Goal: Information Seeking & Learning: Check status

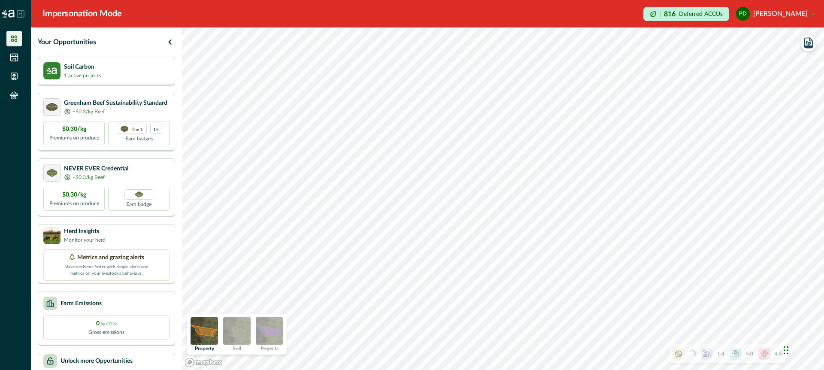
click at [278, 330] on img at bounding box center [269, 330] width 27 height 27
click at [808, 44] on icon "button" at bounding box center [809, 44] width 4 height 4
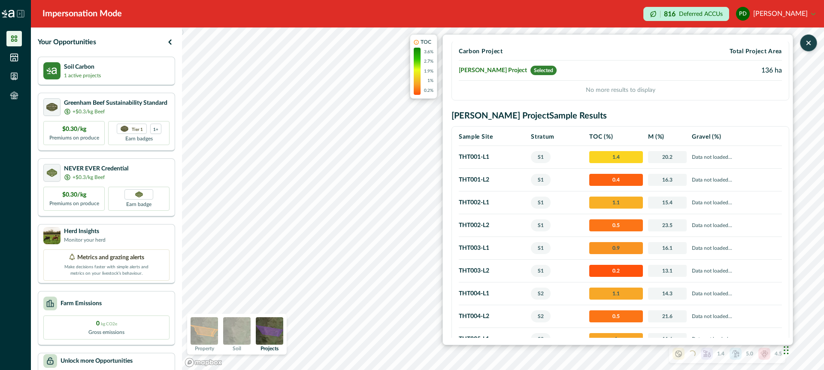
scroll to position [19, 0]
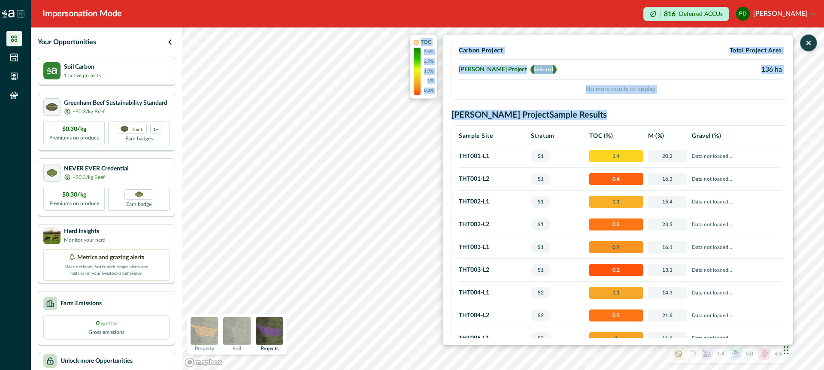
click at [360, 304] on div ") TOC 3.6% 2.7% 1.9% 1% 0.2% Soil Results T0 [DATE] Carbon Project Total Projec…" at bounding box center [503, 198] width 642 height 343
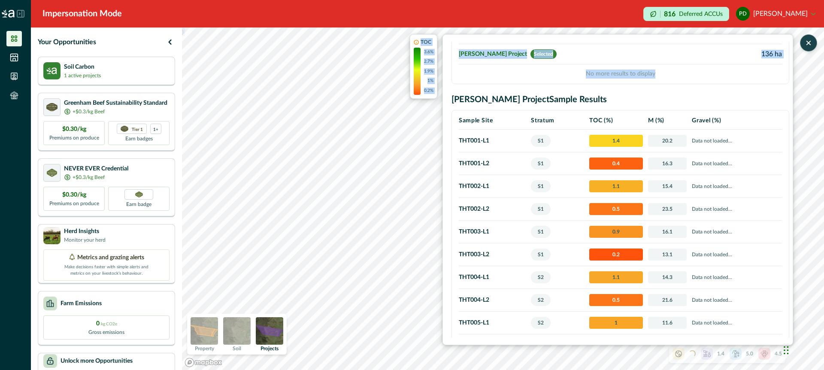
scroll to position [0, 0]
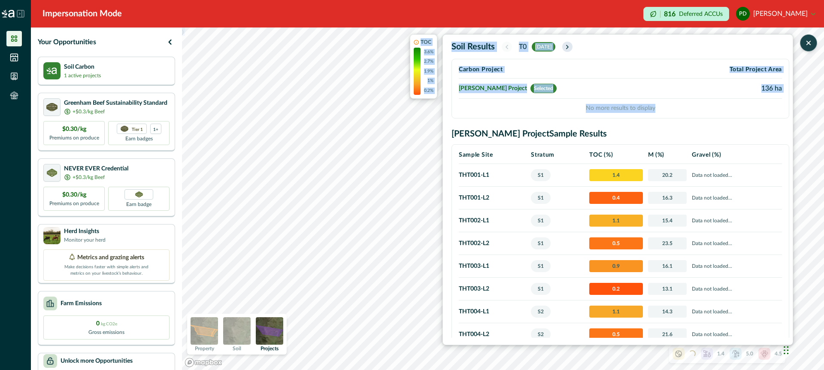
click at [571, 46] on icon "button" at bounding box center [567, 46] width 7 height 7
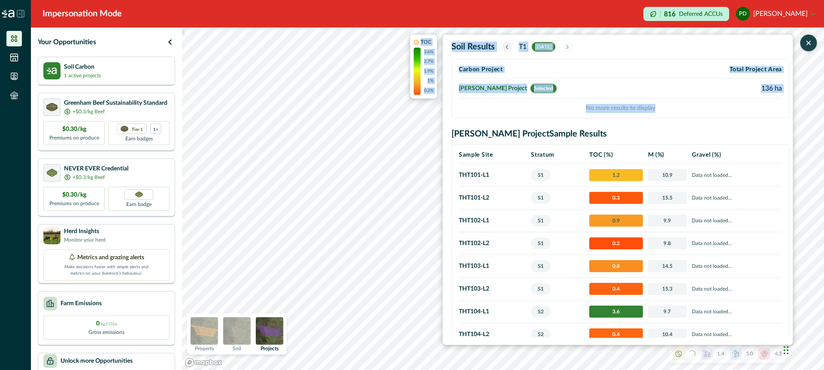
click at [548, 46] on span "[DATE]" at bounding box center [544, 46] width 24 height 9
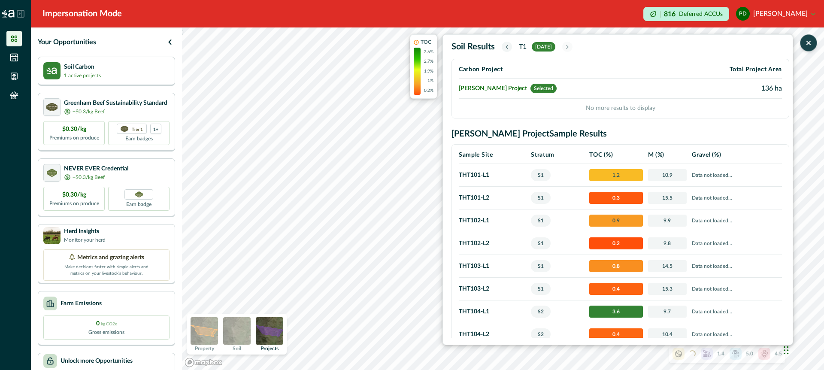
click at [505, 46] on icon "button" at bounding box center [507, 46] width 7 height 7
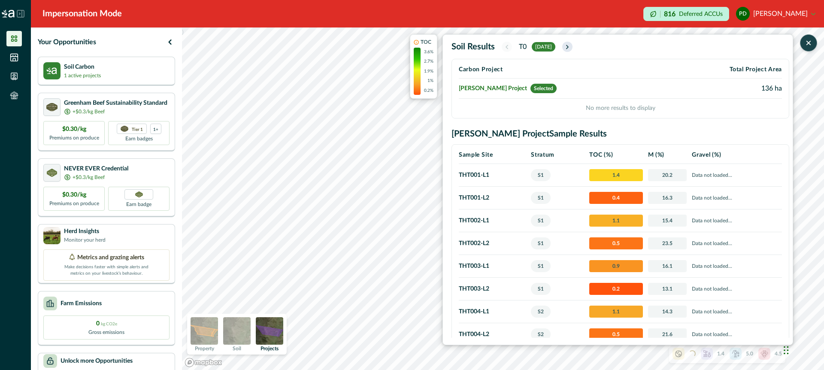
click at [571, 44] on icon "button" at bounding box center [567, 46] width 7 height 7
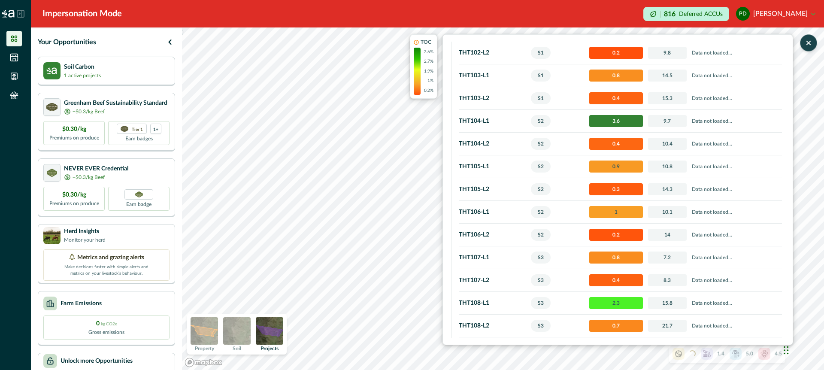
scroll to position [189, 0]
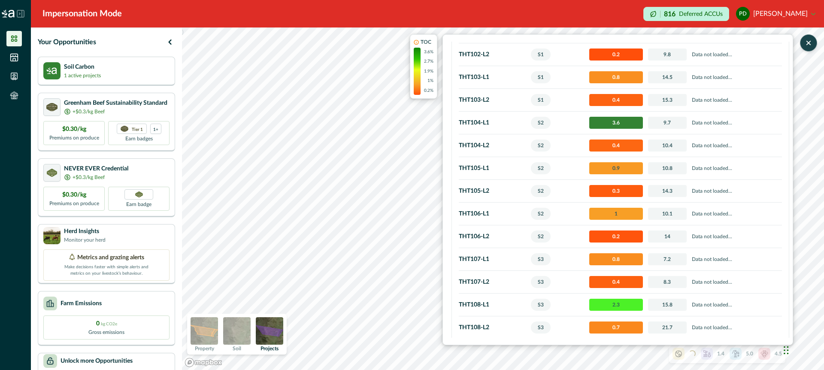
click at [244, 329] on img at bounding box center [236, 330] width 27 height 27
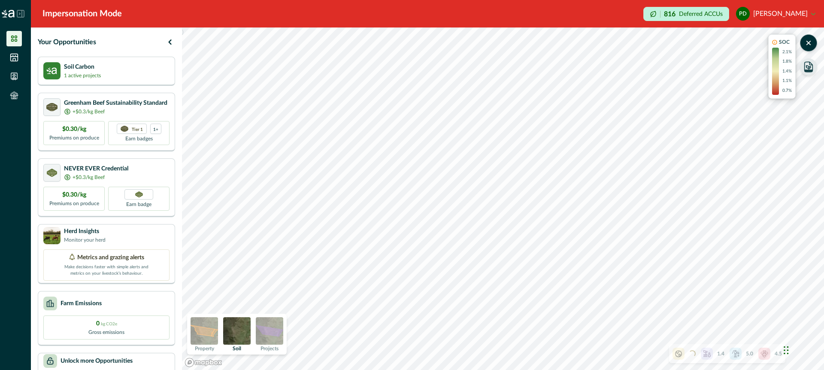
click at [270, 329] on img at bounding box center [269, 330] width 27 height 27
click at [242, 332] on img at bounding box center [236, 330] width 27 height 27
click at [274, 331] on img at bounding box center [269, 330] width 27 height 27
